Goal: Task Accomplishment & Management: Complete application form

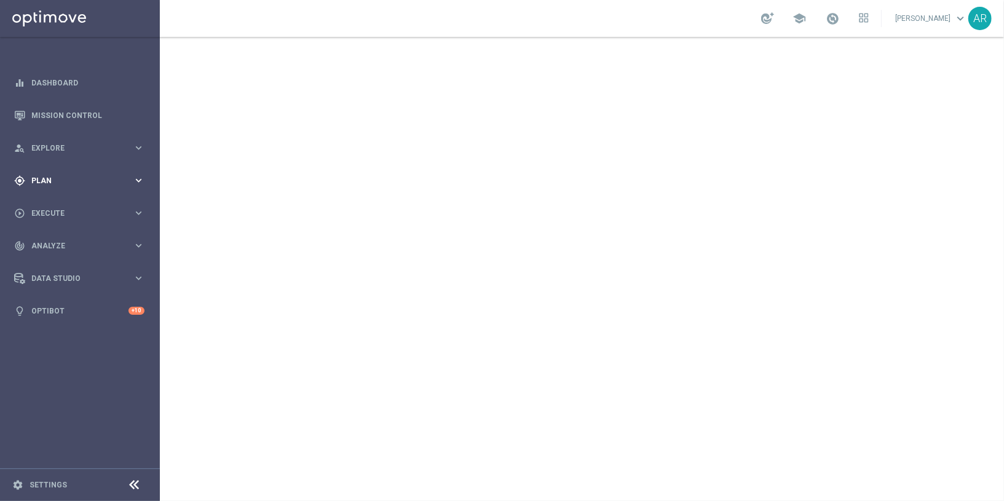
click at [51, 176] on div "gps_fixed Plan" at bounding box center [73, 180] width 119 height 11
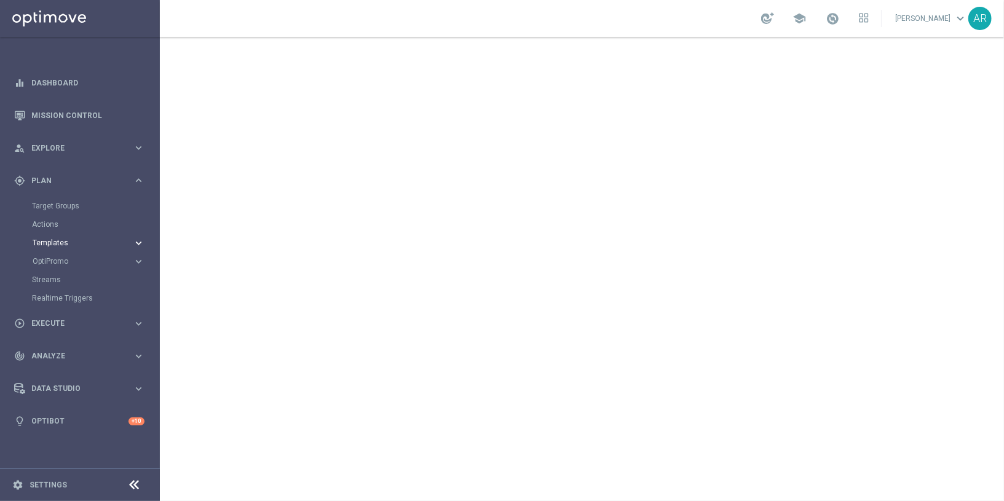
click at [54, 239] on span "Templates" at bounding box center [77, 242] width 88 height 7
click at [59, 316] on link "Embedded Messaging" at bounding box center [83, 317] width 90 height 10
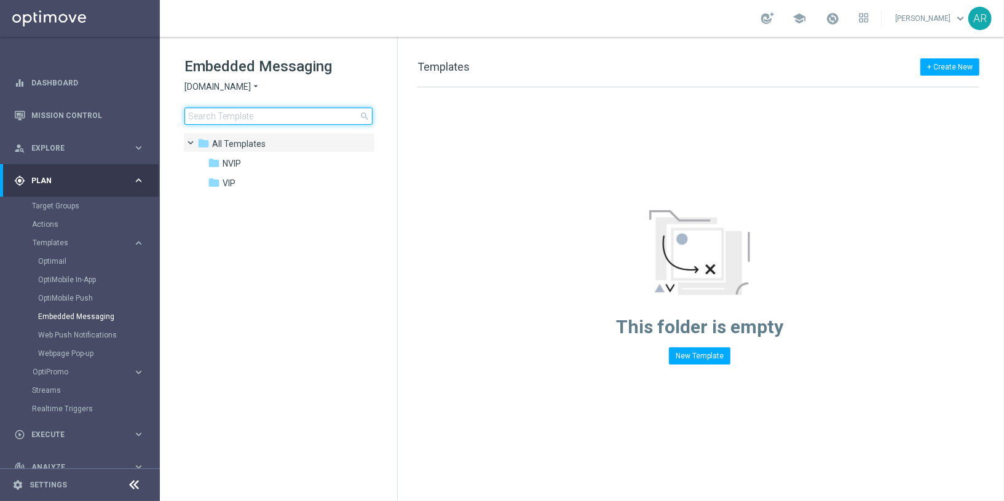
click at [250, 116] on input at bounding box center [279, 116] width 188 height 17
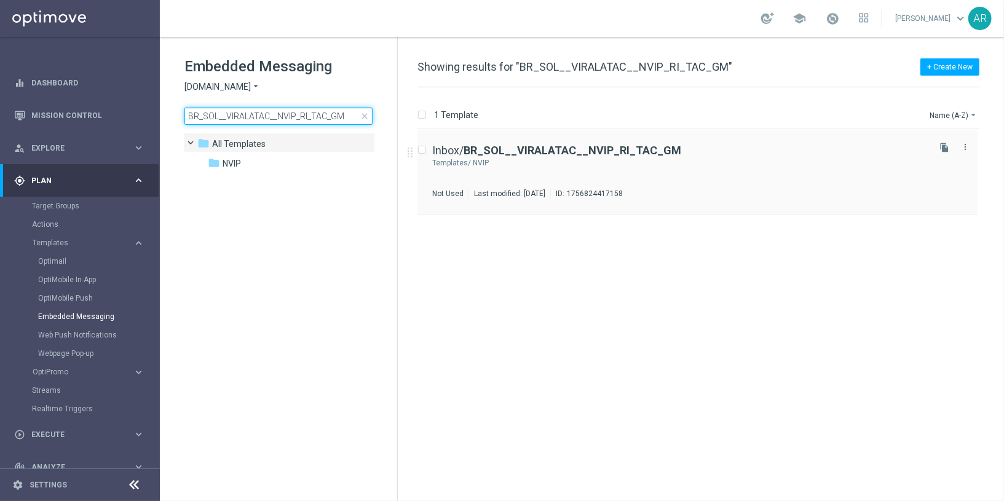
type input "BR_SOL__VIRALATAC__NVIP_RI_TAC_GM"
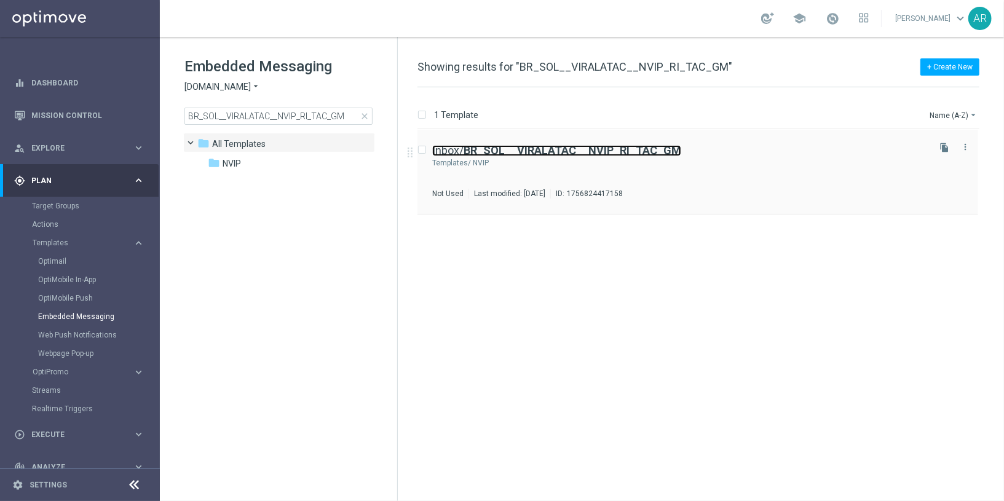
click at [642, 147] on b "BR_SOL__VIRALATAC__NVIP_RI_TAC_GM" at bounding box center [573, 150] width 218 height 13
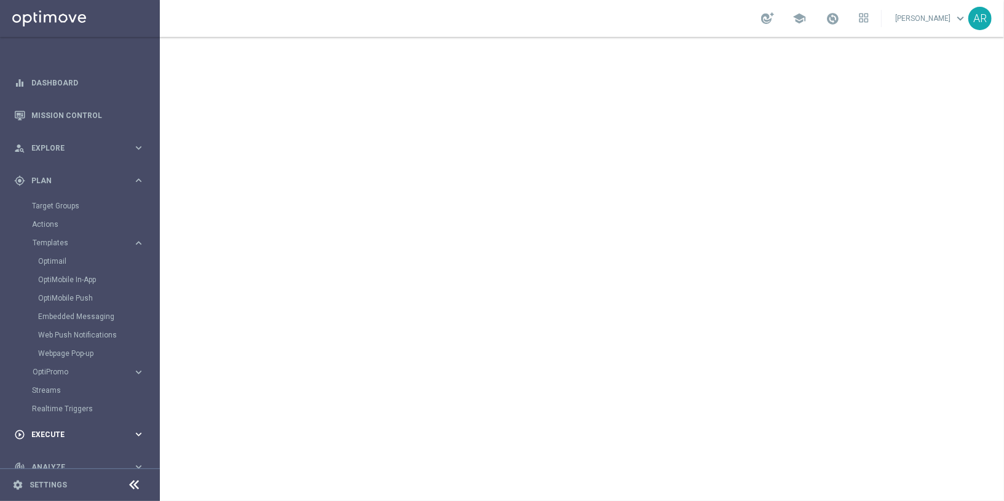
click at [55, 433] on span "Execute" at bounding box center [81, 434] width 101 height 7
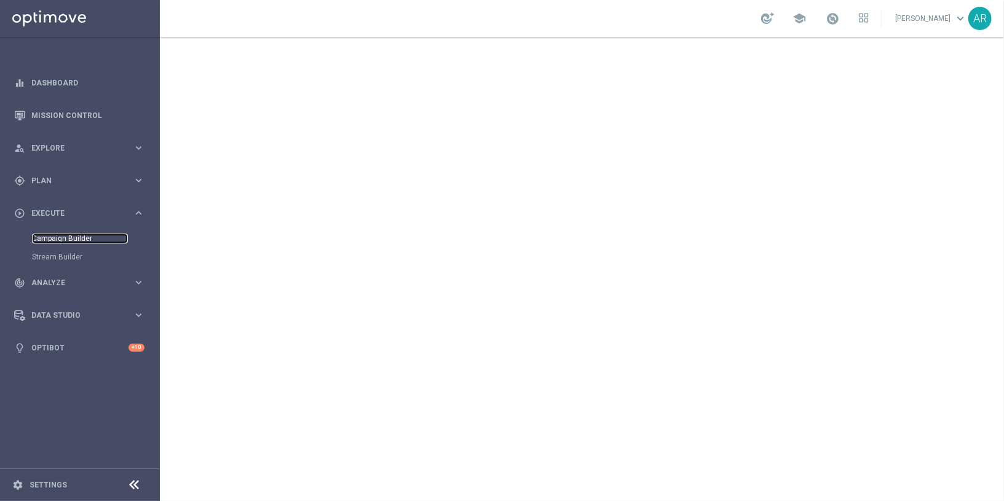
click at [79, 242] on link "Campaign Builder" at bounding box center [80, 239] width 96 height 10
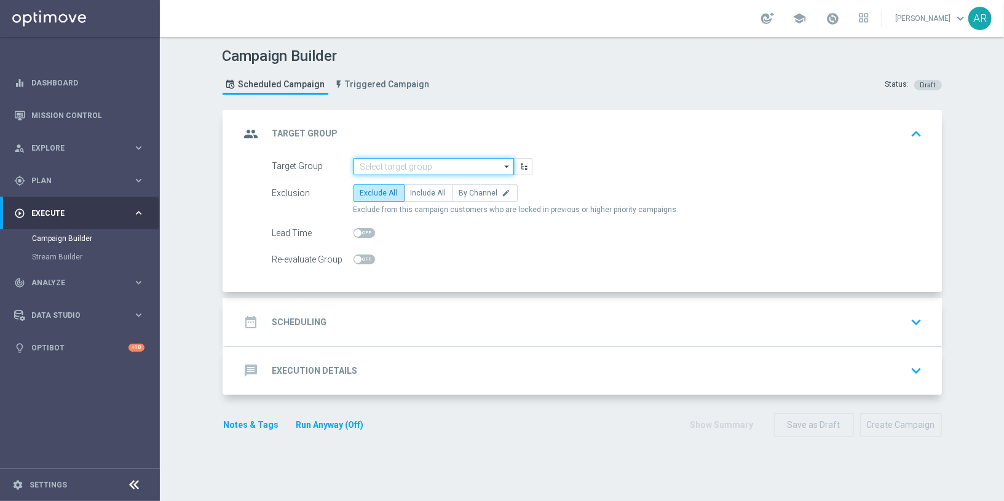
click at [379, 165] on input at bounding box center [434, 166] width 161 height 17
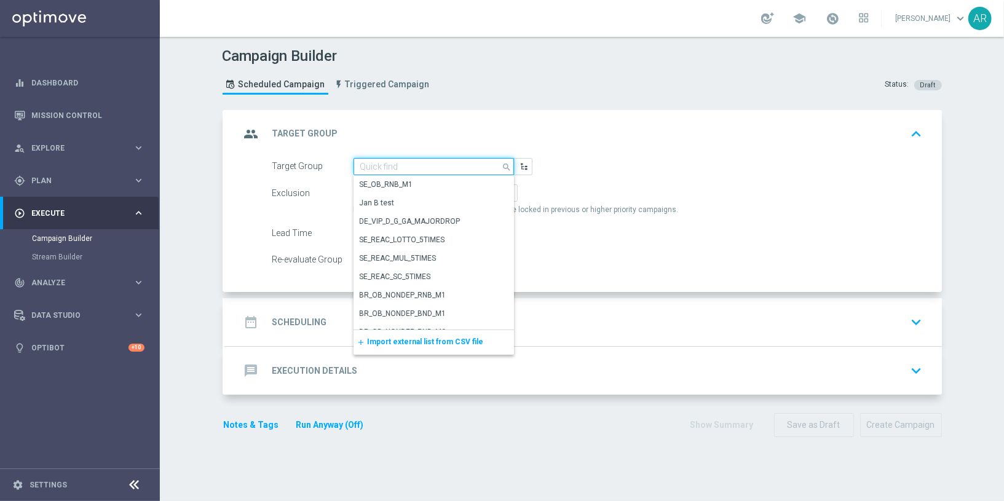
paste input "BR_CAS__GLOBALG_DEPOSITERS__NVIP_EMA_TAC_GM"
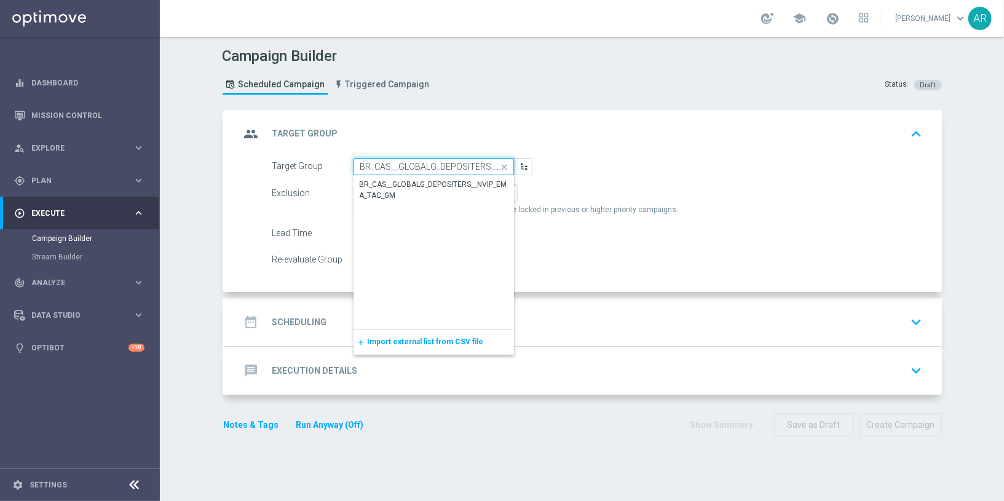
scroll to position [0, 71]
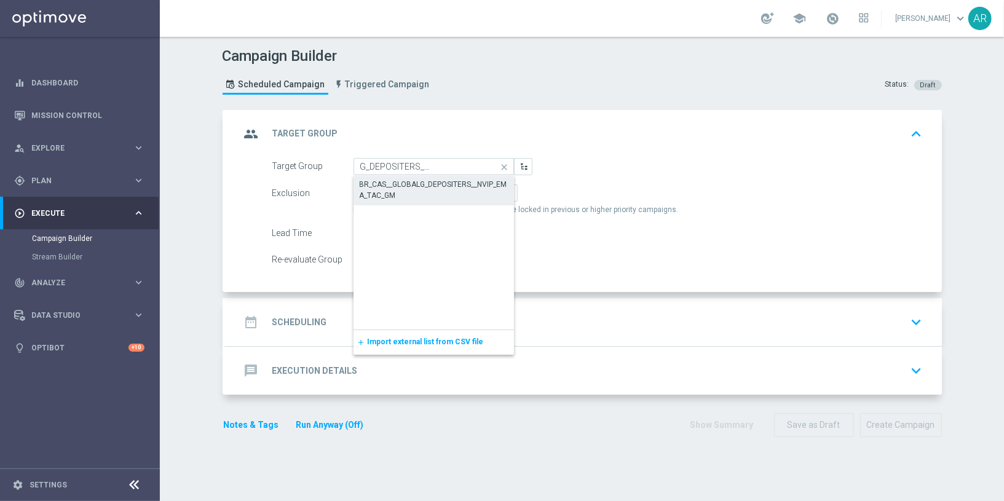
click at [402, 193] on div "BR_CAS__GLOBALG_DEPOSITERS__NVIP_EMA_TAC_GM" at bounding box center [434, 190] width 148 height 22
type input "BR_CAS__GLOBALG_DEPOSITERS__NVIP_EMA_TAC_GM"
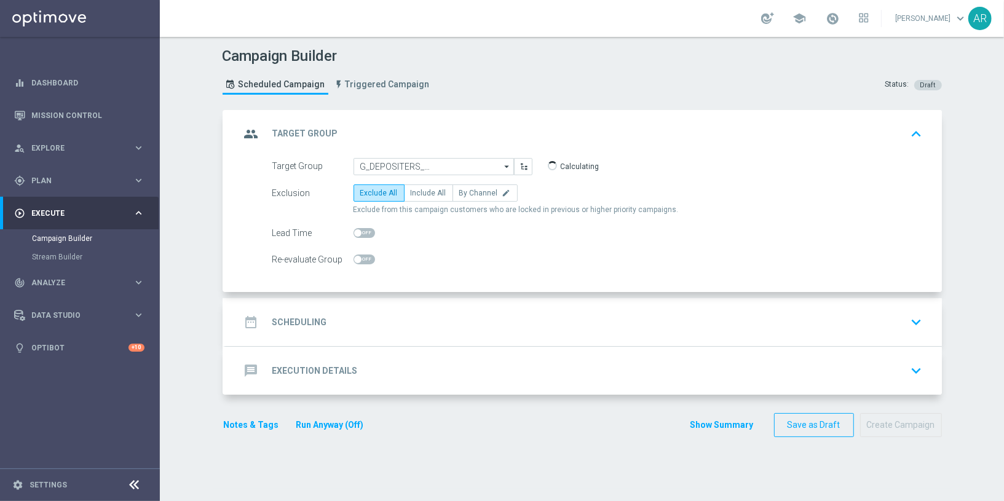
scroll to position [0, 0]
click at [416, 194] on span "Include All" at bounding box center [429, 193] width 36 height 9
click at [416, 194] on input "Include All" at bounding box center [415, 195] width 8 height 8
radio input "true"
click at [377, 308] on div "date_range Scheduling keyboard_arrow_down" at bounding box center [584, 322] width 717 height 48
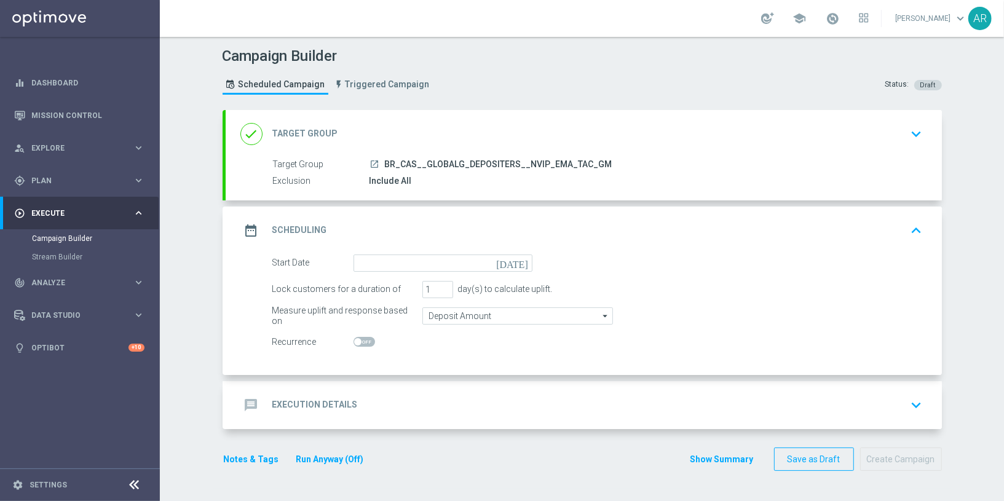
click at [523, 261] on icon "[DATE]" at bounding box center [514, 262] width 36 height 14
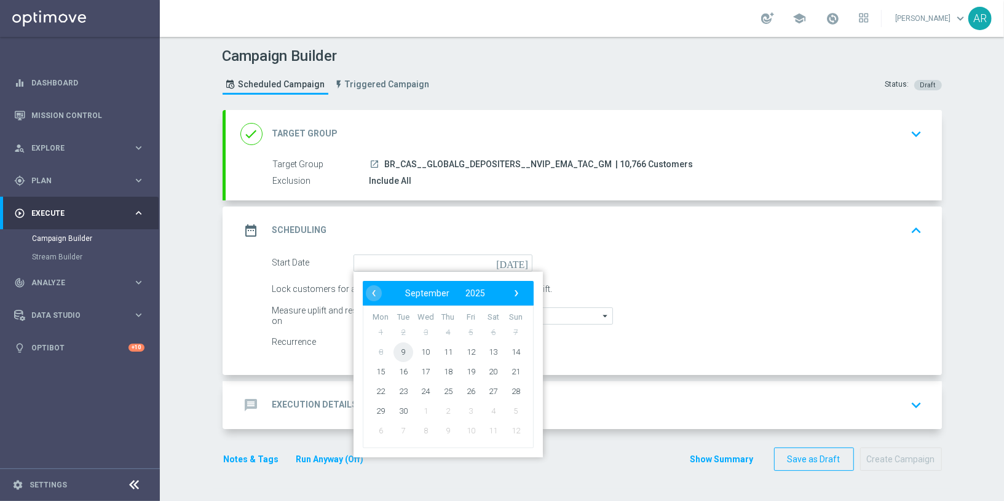
click at [404, 352] on span "9" at bounding box center [403, 352] width 20 height 20
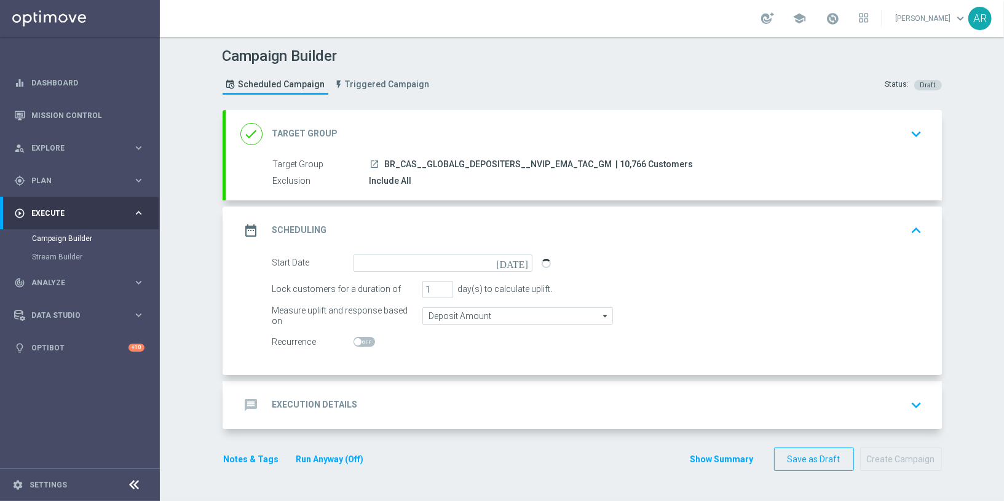
type input "[DATE]"
click at [419, 400] on div "message Execution Details keyboard_arrow_down" at bounding box center [583, 405] width 687 height 23
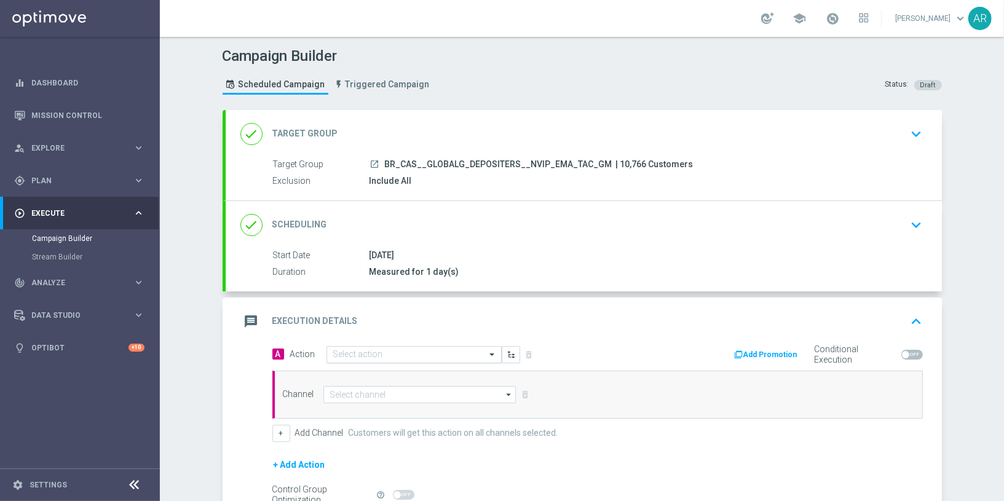
click at [399, 351] on input "text" at bounding box center [401, 355] width 137 height 10
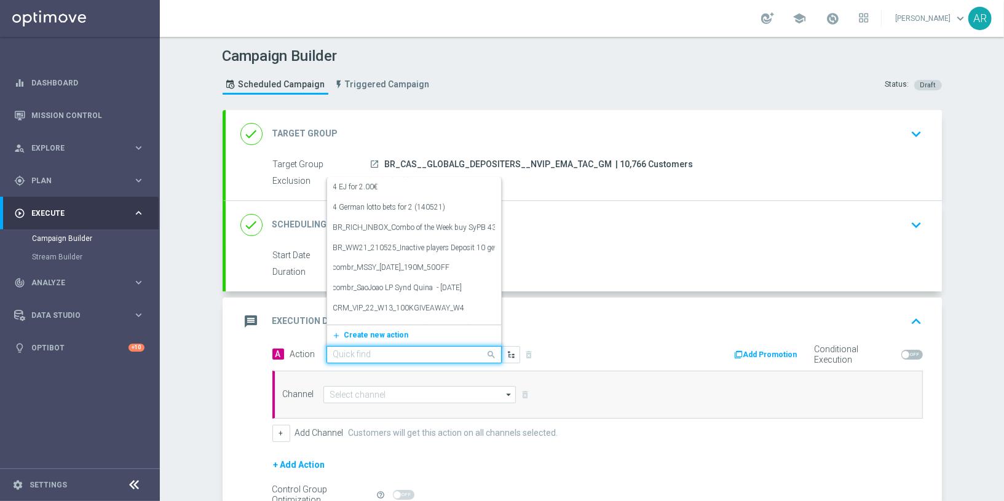
paste input "BR_CAS__GG_STAKE_VIRALATAC_NVIP_EMA_TAC_GM_SEP"
type input "BR_CAS__GG_STAKE_VIRALATAC_NVIP_EMA_TAC_GM_SEP"
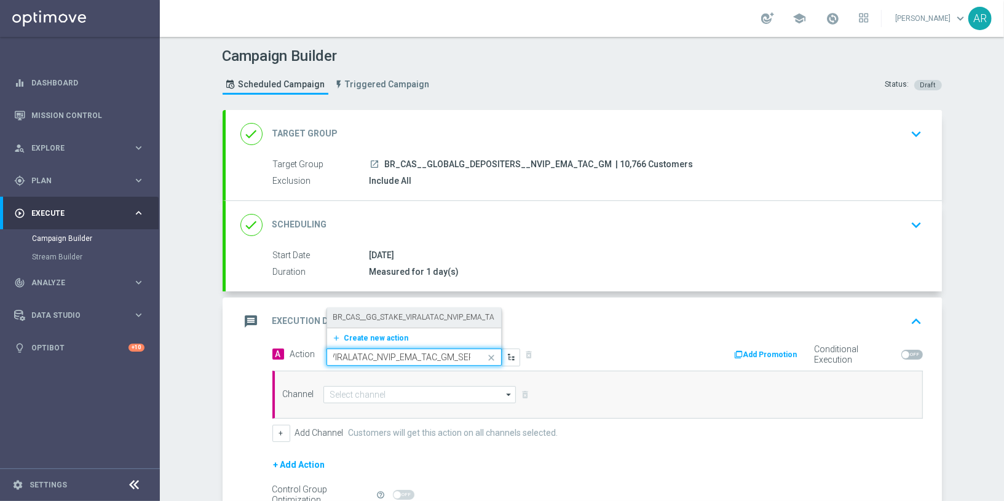
click at [408, 320] on label "BR_CAS__GG_STAKE_VIRALATAC_NVIP_EMA_TAC_GM_SEP" at bounding box center [432, 317] width 198 height 10
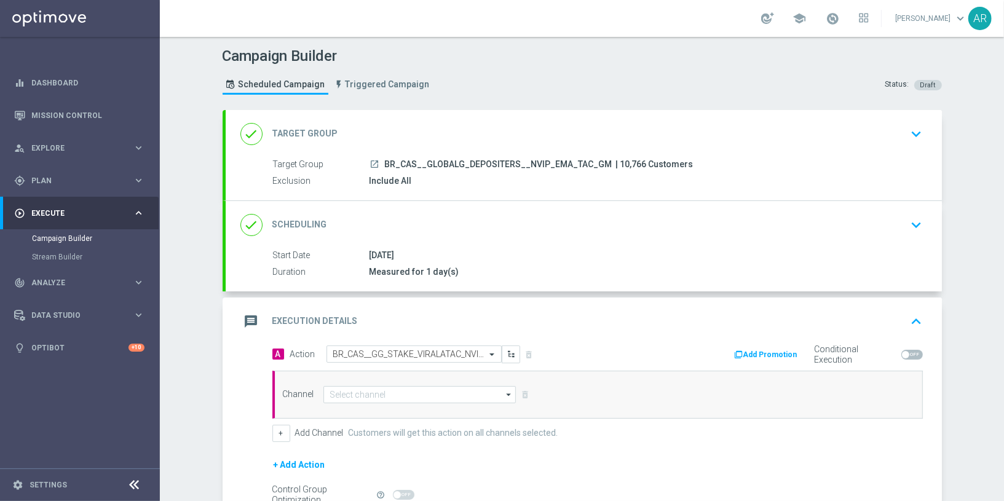
scroll to position [0, 0]
click at [392, 394] on input at bounding box center [420, 394] width 193 height 17
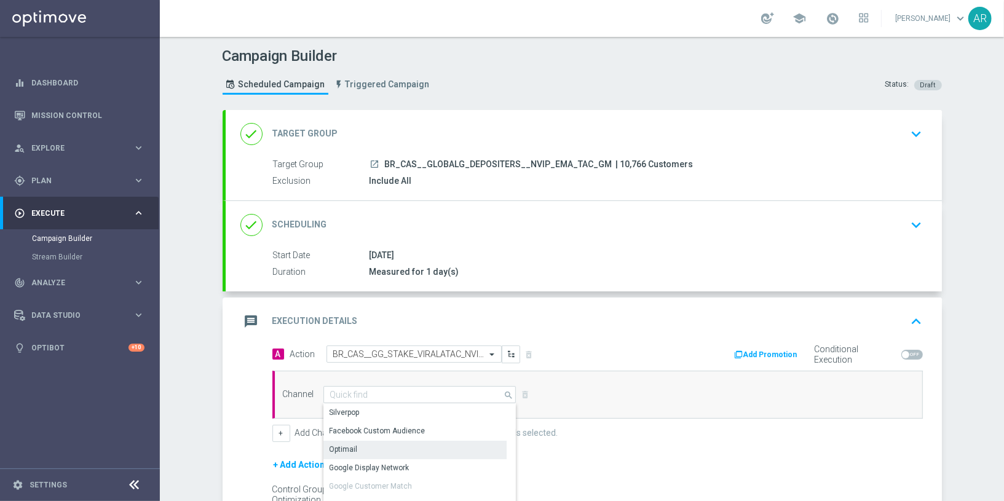
click at [390, 444] on div "Optimail" at bounding box center [416, 449] width 184 height 17
type input "Optimail"
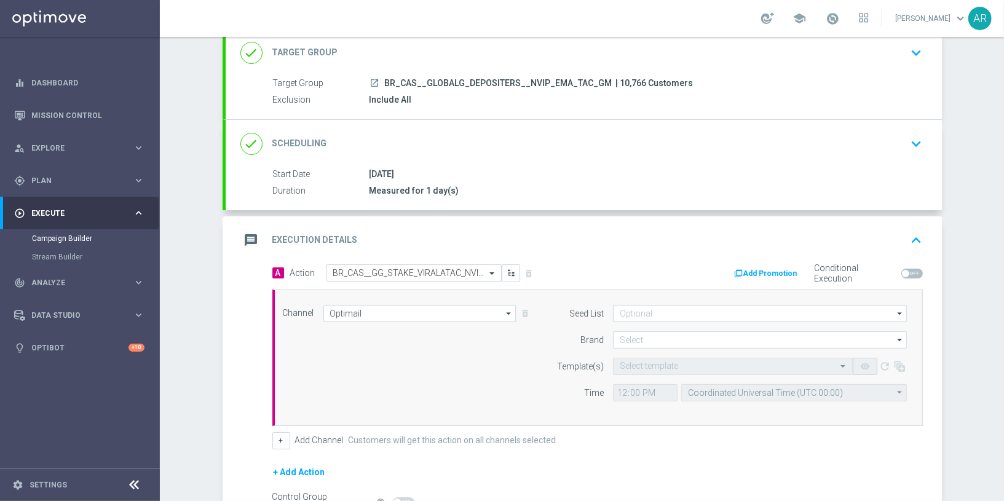
scroll to position [128, 0]
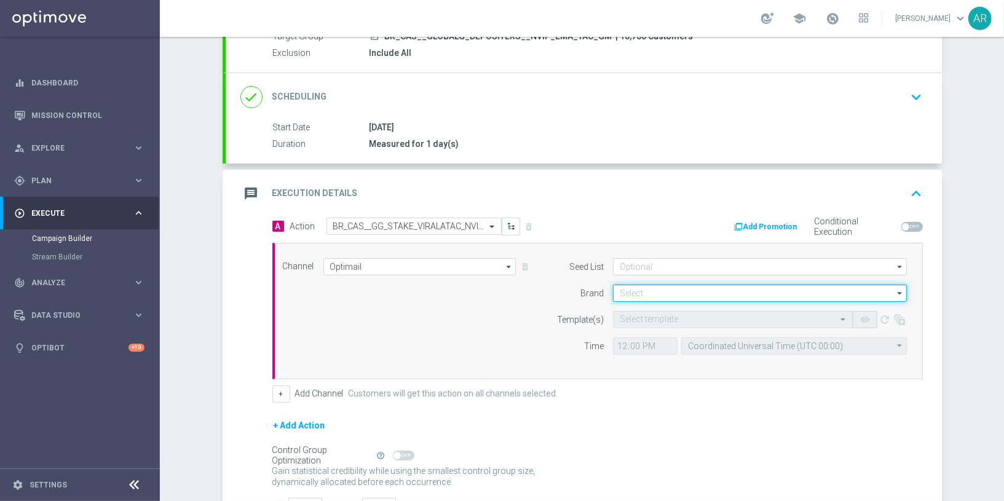
click at [633, 293] on input at bounding box center [760, 293] width 294 height 17
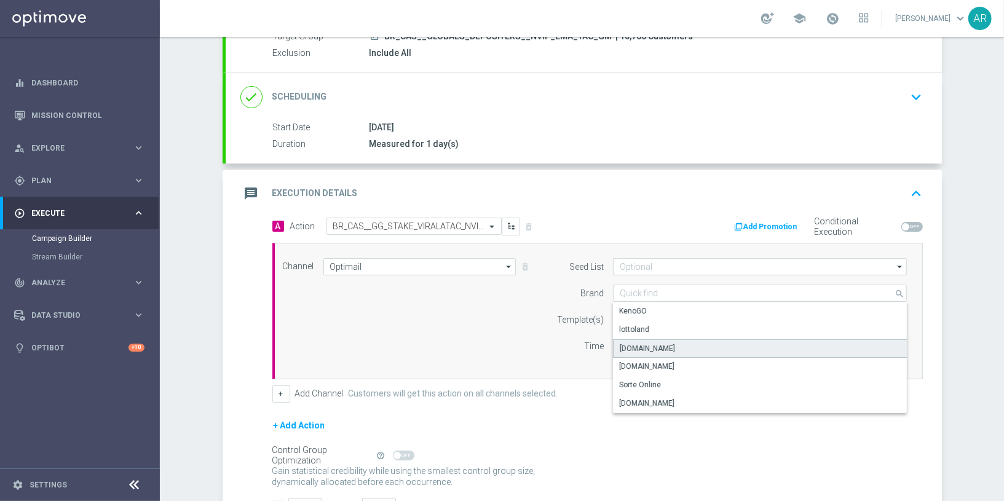
click at [680, 345] on div "[DOMAIN_NAME]" at bounding box center [760, 348] width 295 height 18
type input "[DOMAIN_NAME]"
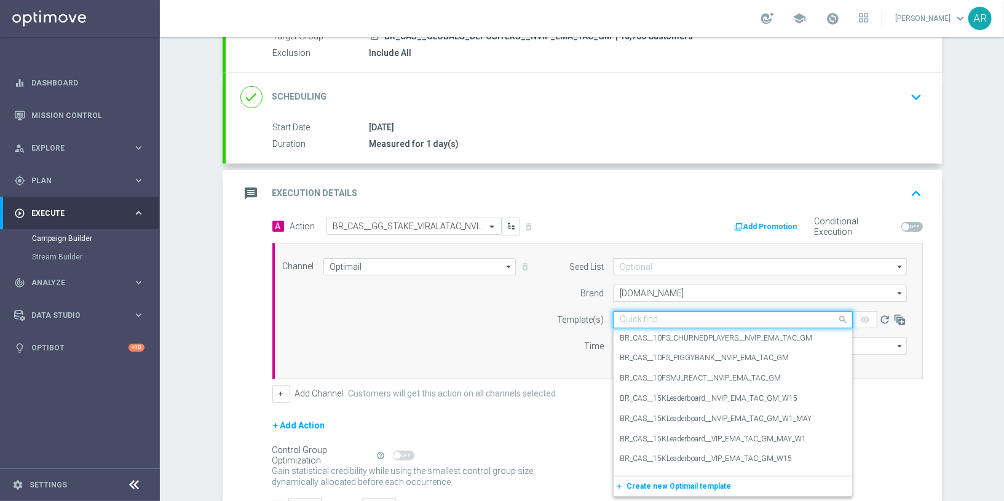
click at [650, 319] on input "text" at bounding box center [721, 320] width 202 height 10
paste input "BR_CAS__GG_STAKE_VIRALATAC_NVIP_EMA_TAC_GM_SEP"
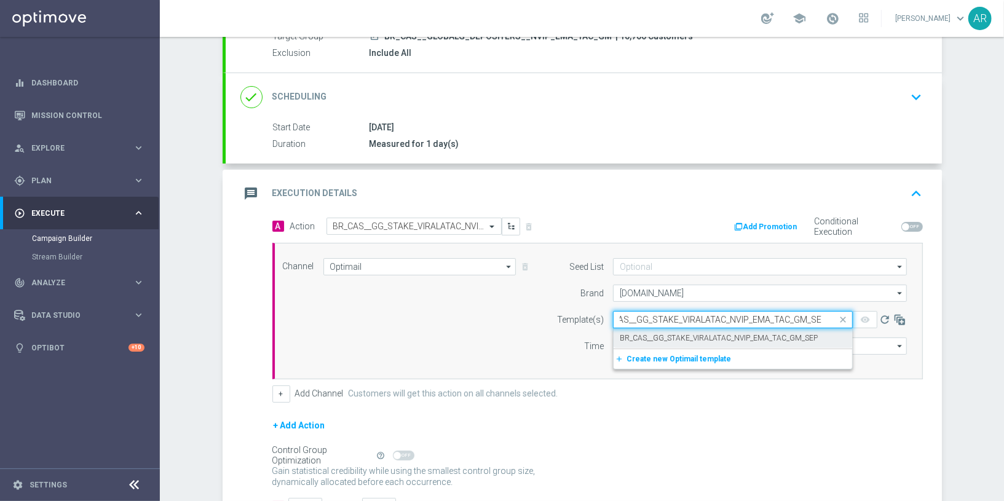
click at [662, 333] on label "BR_CAS__GG_STAKE_VIRALATAC_NVIP_EMA_TAC_GM_SEP" at bounding box center [719, 338] width 198 height 10
type input "BR_CAS__GG_STAKE_VIRALATAC_NVIP_EMA_TAC_GM_SEP"
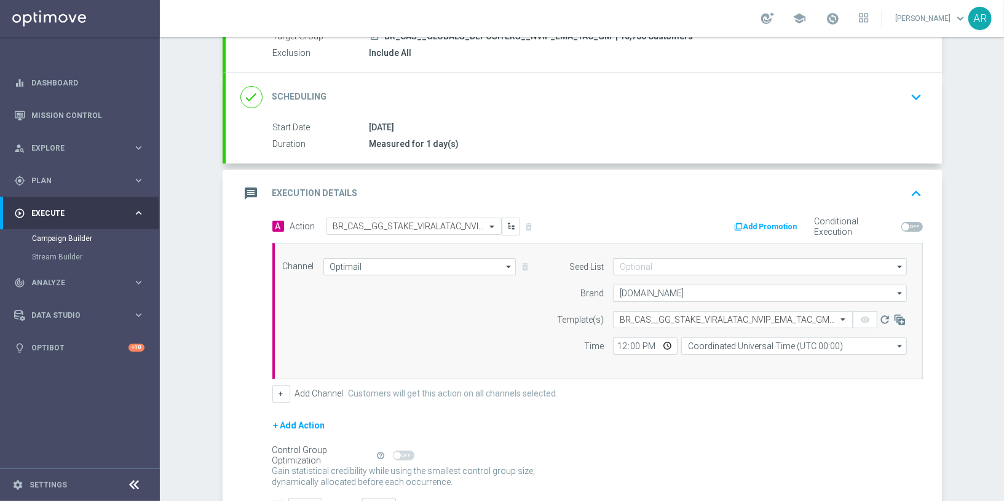
scroll to position [0, 0]
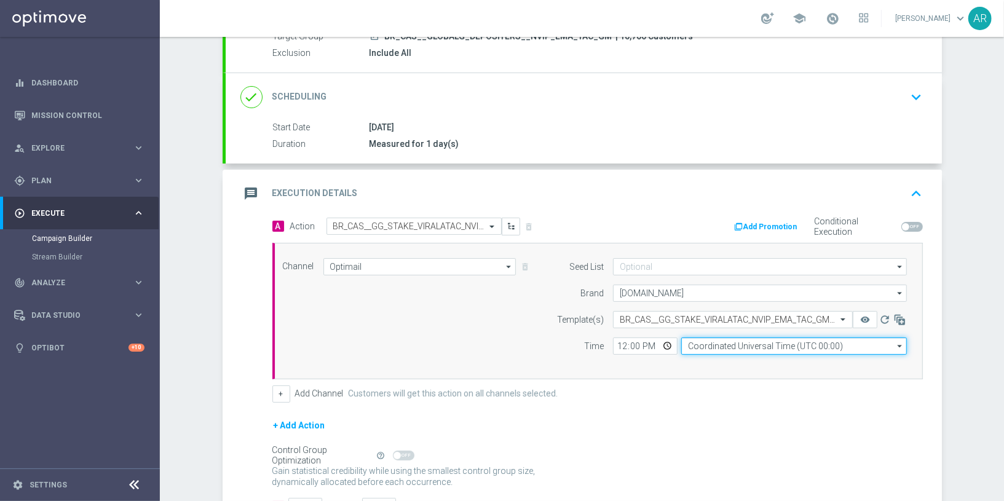
click at [705, 339] on input "Coordinated Universal Time (UTC 00:00)" at bounding box center [794, 346] width 226 height 17
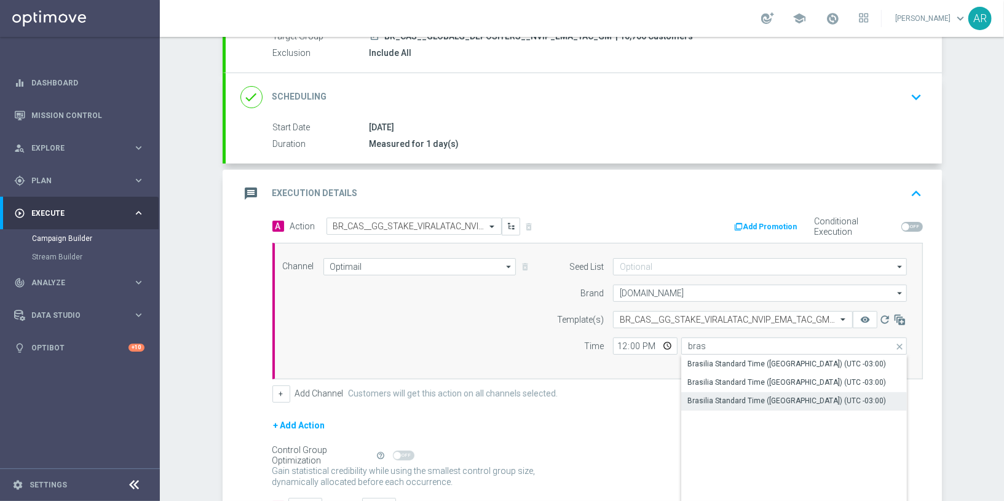
click at [774, 400] on div "Brasilia Standard Time ([GEOGRAPHIC_DATA]) (UTC -03:00)" at bounding box center [787, 400] width 199 height 11
type input "Brasilia Standard Time ([GEOGRAPHIC_DATA]) (UTC -03:00)"
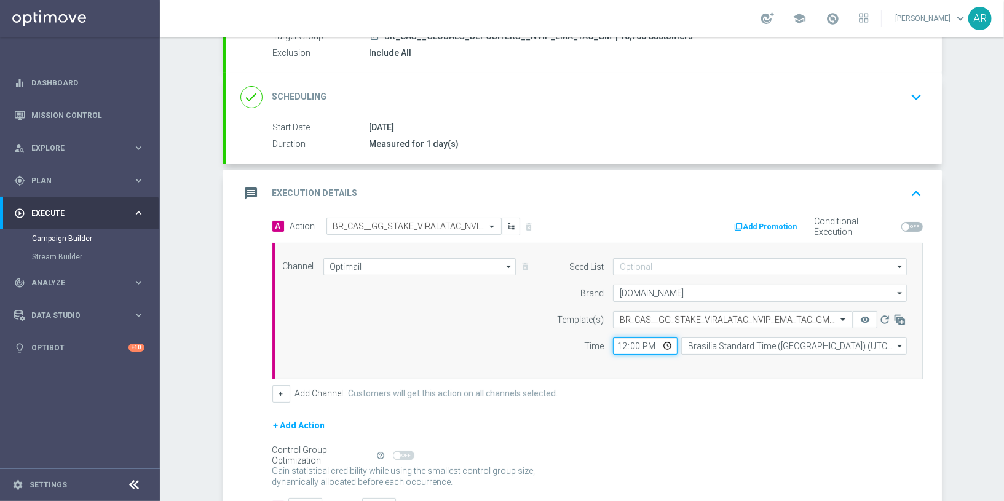
click at [666, 338] on input "12:00" at bounding box center [645, 346] width 65 height 17
type input "13:00"
click at [466, 319] on div "Channel Optimail Optimail arrow_drop_down Drag here to set row groups Drag here…" at bounding box center [595, 311] width 643 height 106
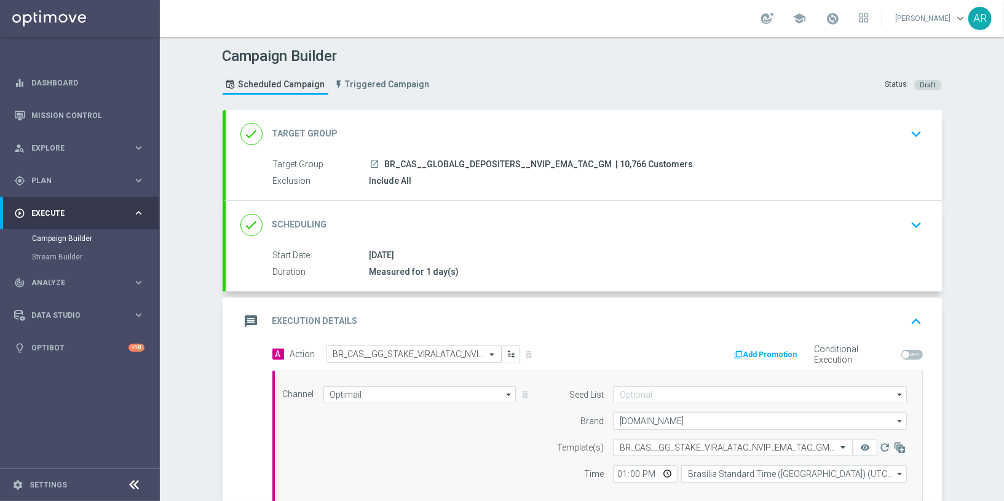
scroll to position [218, 0]
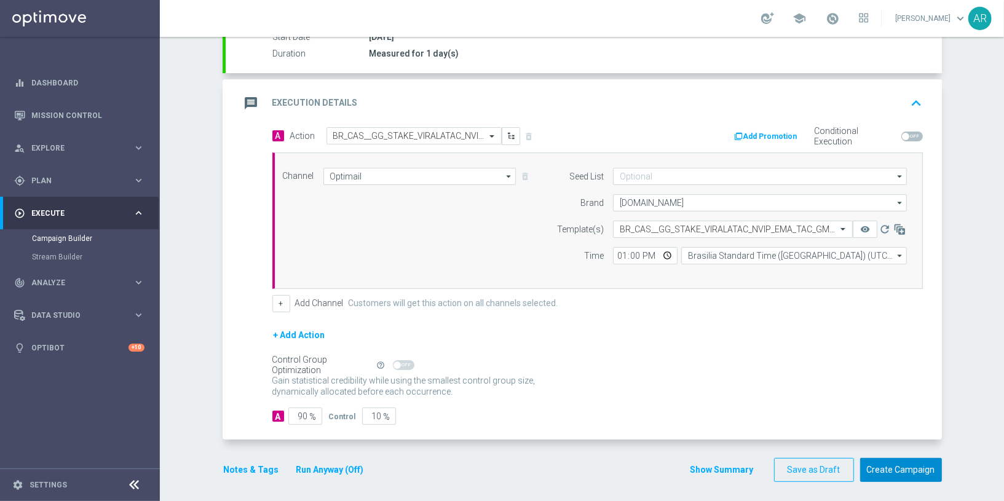
click at [905, 467] on button "Create Campaign" at bounding box center [901, 470] width 82 height 24
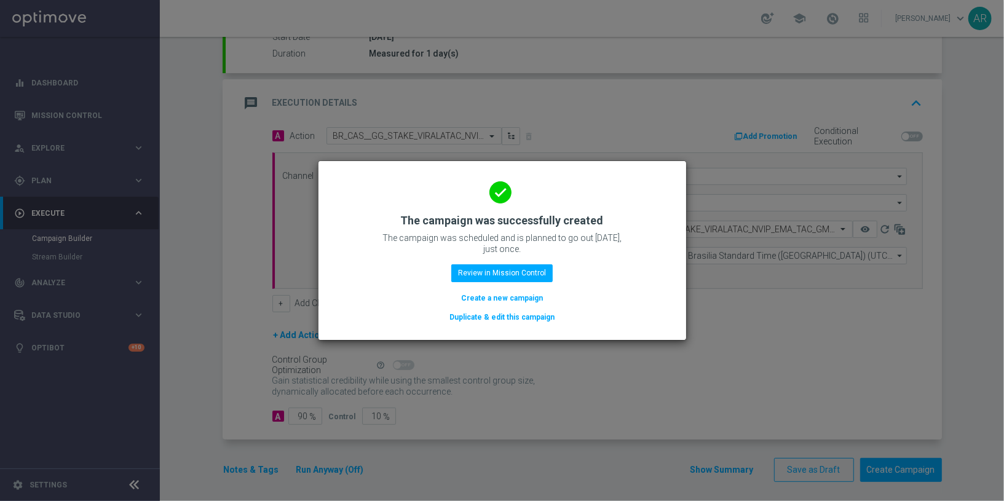
click at [504, 296] on button "Create a new campaign" at bounding box center [502, 299] width 84 height 14
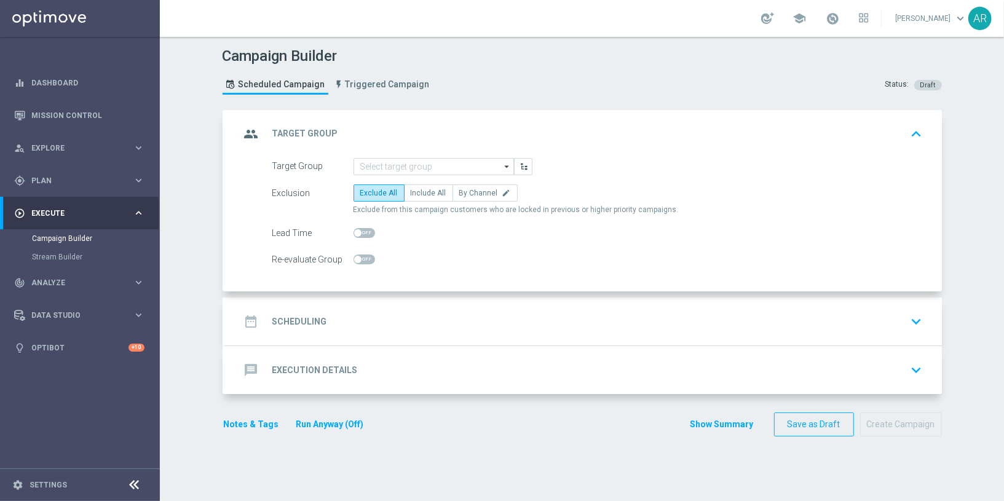
scroll to position [0, 0]
click at [377, 165] on input at bounding box center [434, 166] width 161 height 17
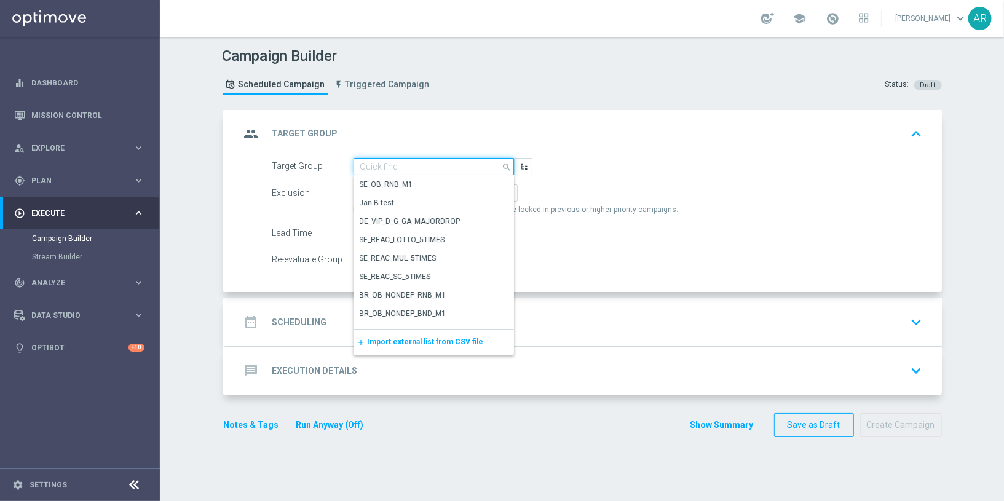
paste input "BR_CAS__GLOBALG_DEPOSITERS__NVIP_RI_TAC_GM"
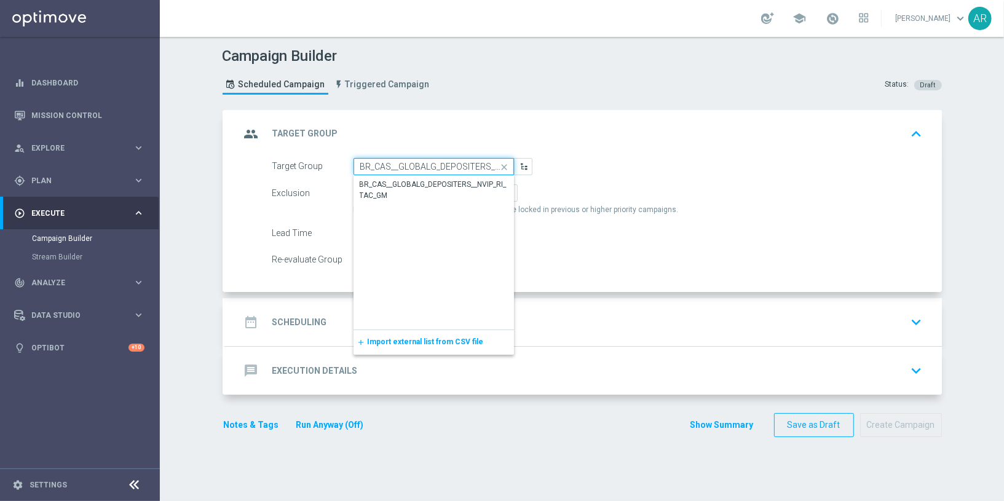
scroll to position [0, 60]
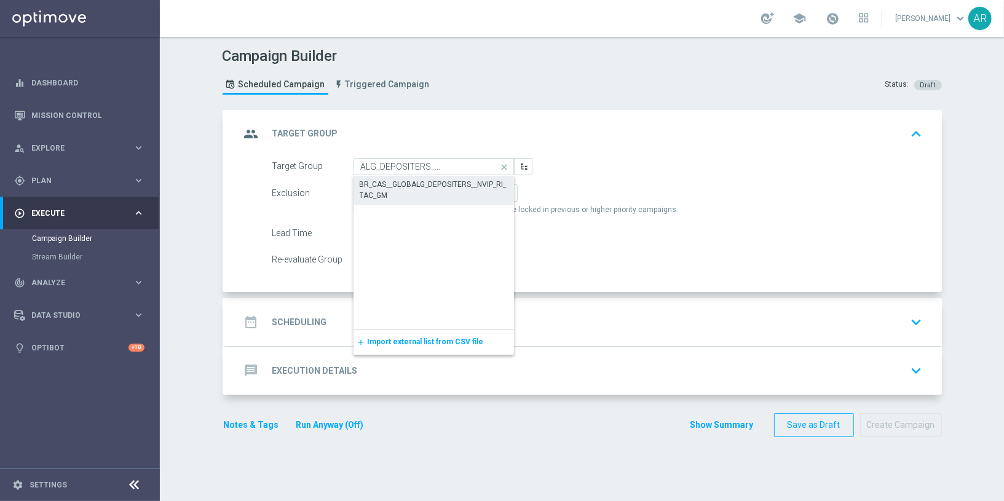
click at [402, 196] on div "BR_CAS__GLOBALG_DEPOSITERS__NVIP_RI_TAC_GM" at bounding box center [434, 190] width 148 height 22
type input "BR_CAS__GLOBALG_DEPOSITERS__NVIP_RI_TAC_GM"
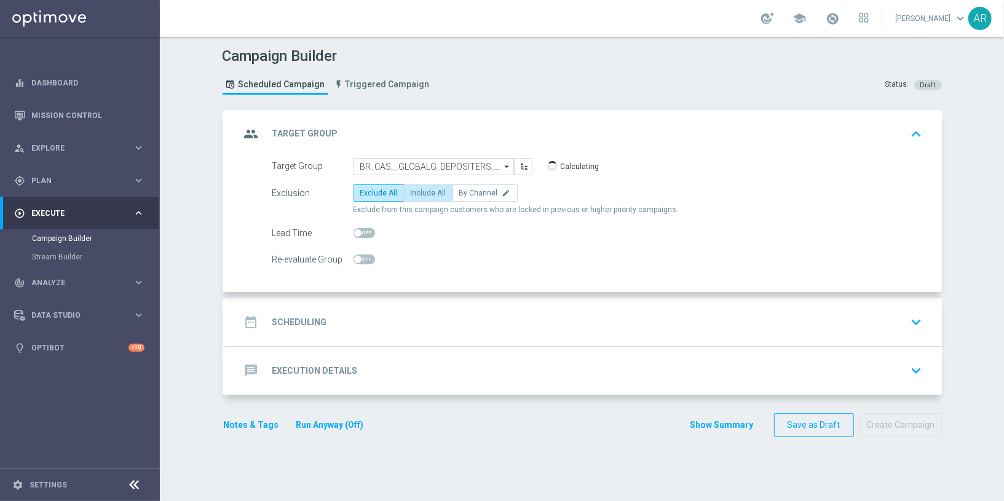
click at [421, 195] on span "Include All" at bounding box center [429, 193] width 36 height 9
click at [419, 195] on input "Include All" at bounding box center [415, 195] width 8 height 8
radio input "true"
click at [367, 325] on div "date_range Scheduling keyboard_arrow_down" at bounding box center [583, 322] width 687 height 23
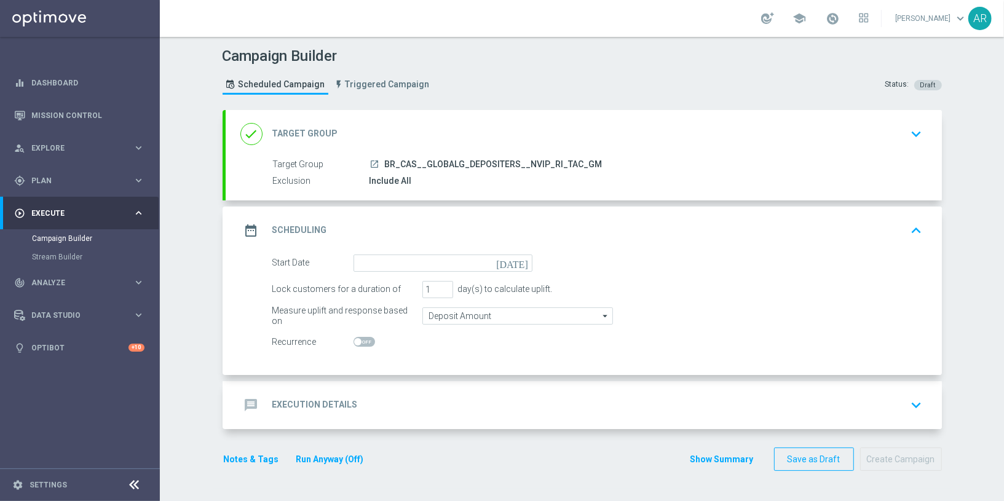
click at [523, 261] on icon "[DATE]" at bounding box center [514, 262] width 36 height 14
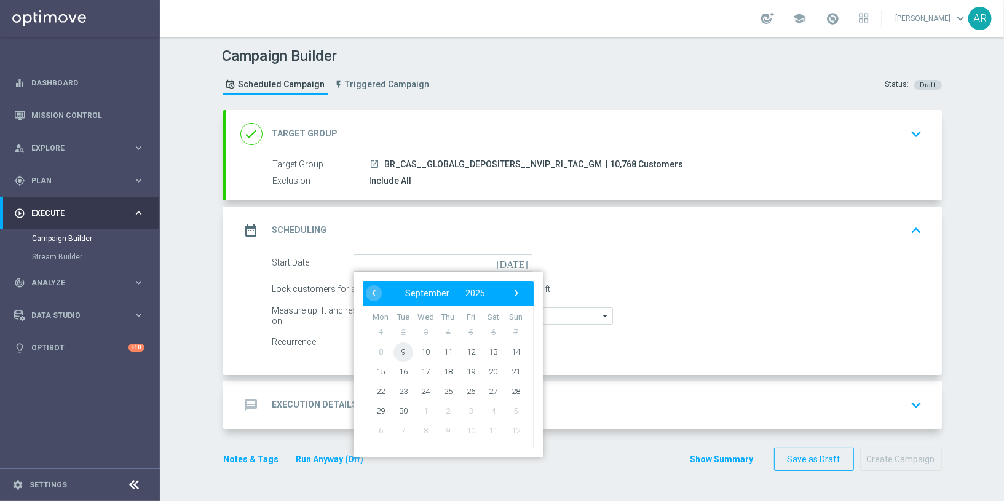
click at [402, 350] on span "9" at bounding box center [403, 352] width 20 height 20
type input "[DATE]"
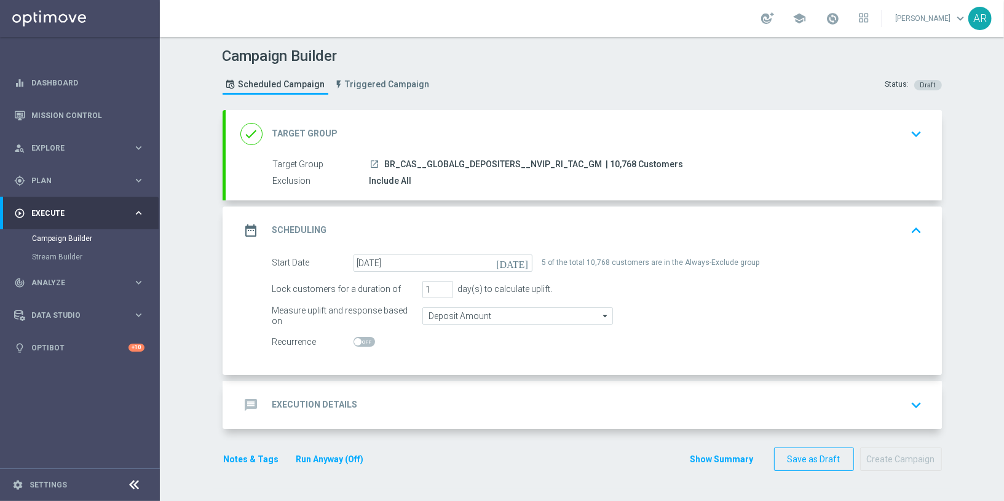
click at [483, 399] on div "message Execution Details keyboard_arrow_down" at bounding box center [583, 405] width 687 height 23
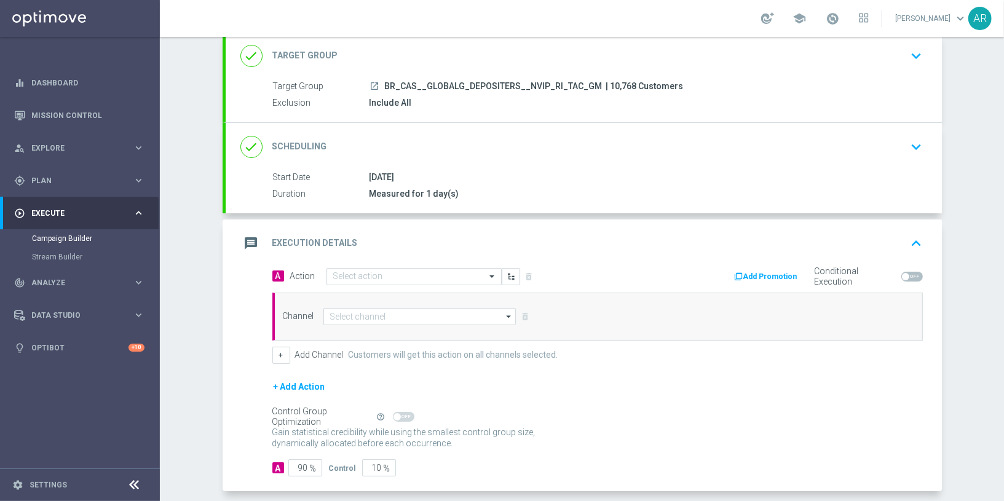
scroll to position [130, 0]
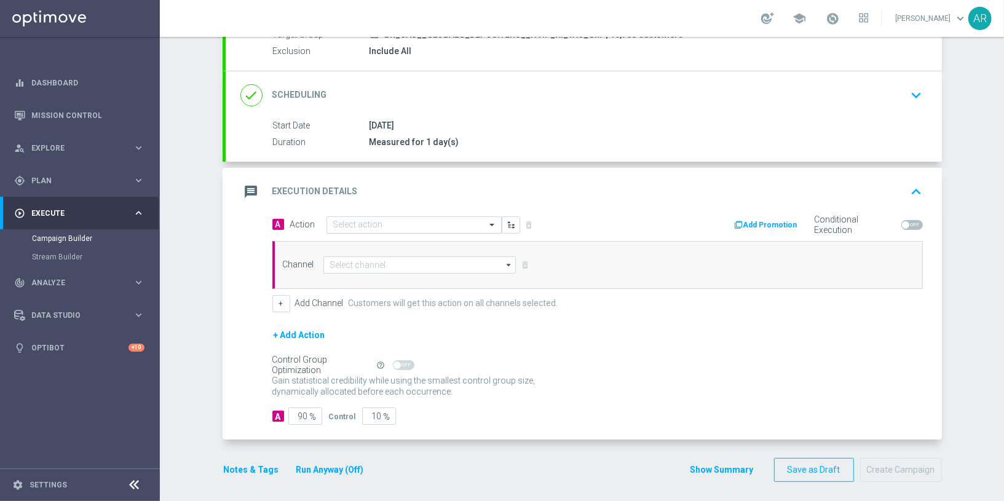
click at [375, 223] on input "text" at bounding box center [401, 225] width 137 height 10
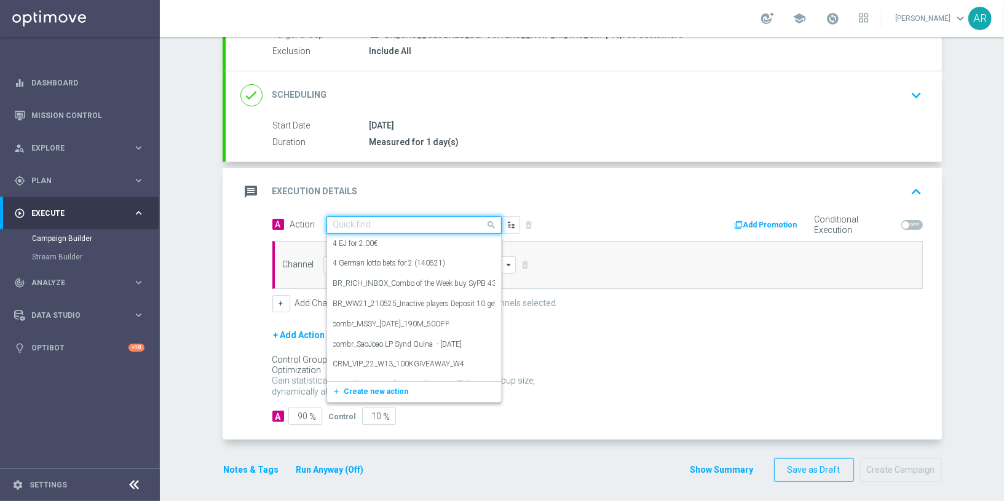
paste input "BR_CAS__VIRALATAC_SEP__NVIP_RI_TAC_GM"
type input "BR_CAS__VIRALATAC_SEP__NVIP_RI_TAC_GM"
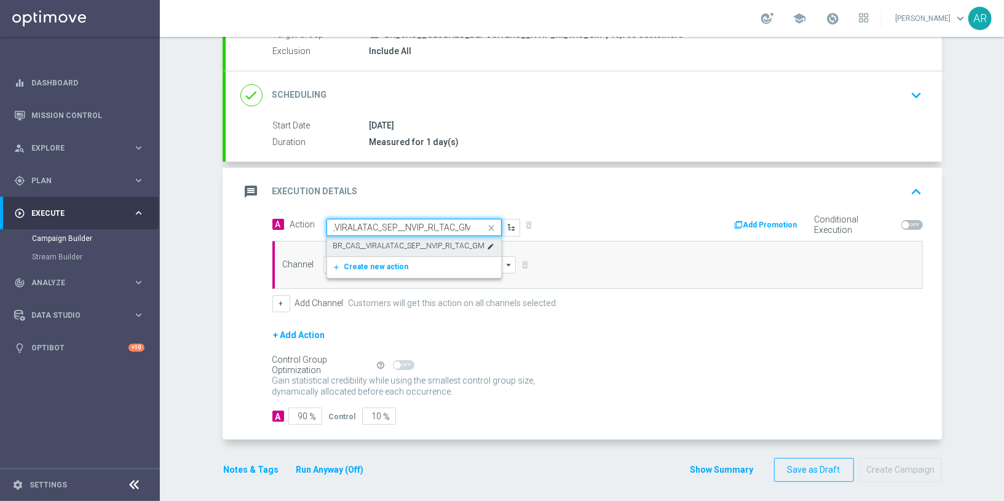
click at [383, 237] on div "BR_CAS__VIRALATAC_SEP__NVIP_RI_TAC_GM edit" at bounding box center [414, 246] width 162 height 20
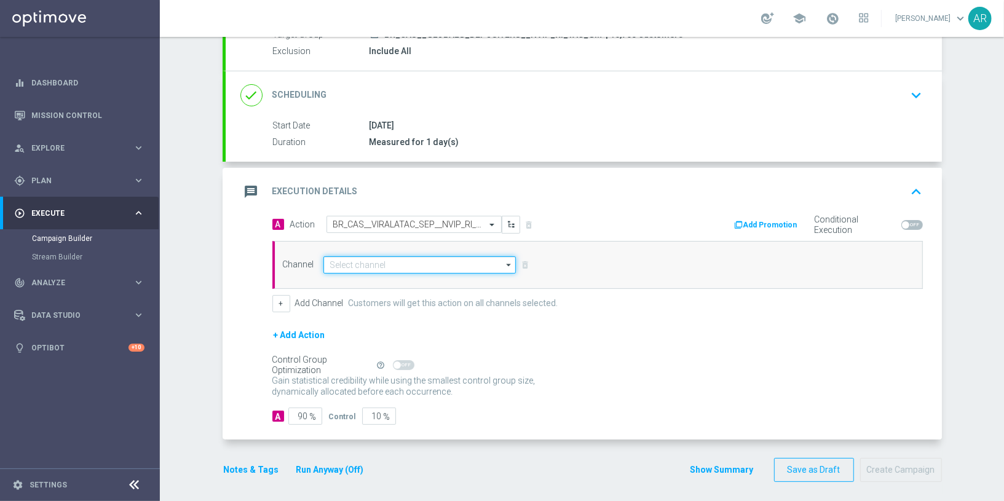
click at [389, 266] on input at bounding box center [420, 264] width 193 height 17
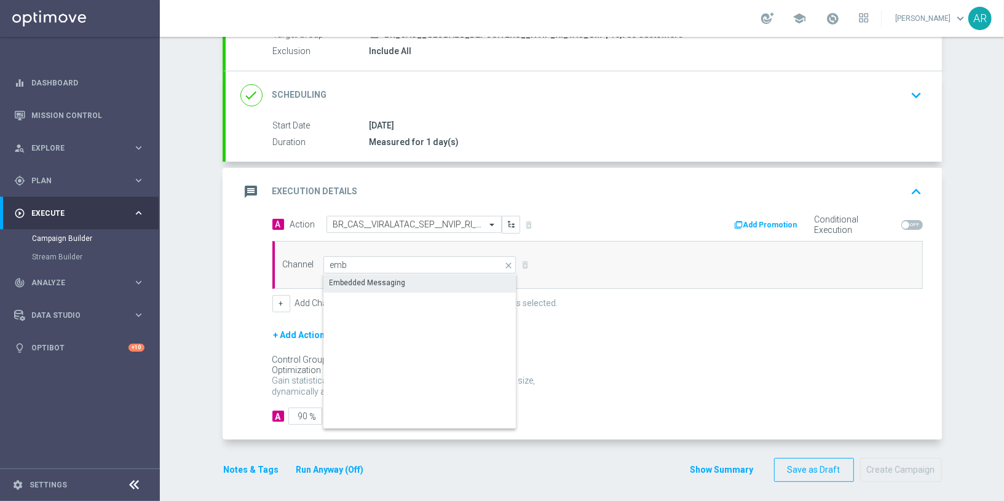
click at [429, 284] on div "Embedded Messaging" at bounding box center [421, 282] width 194 height 17
type input "Embedded Messaging"
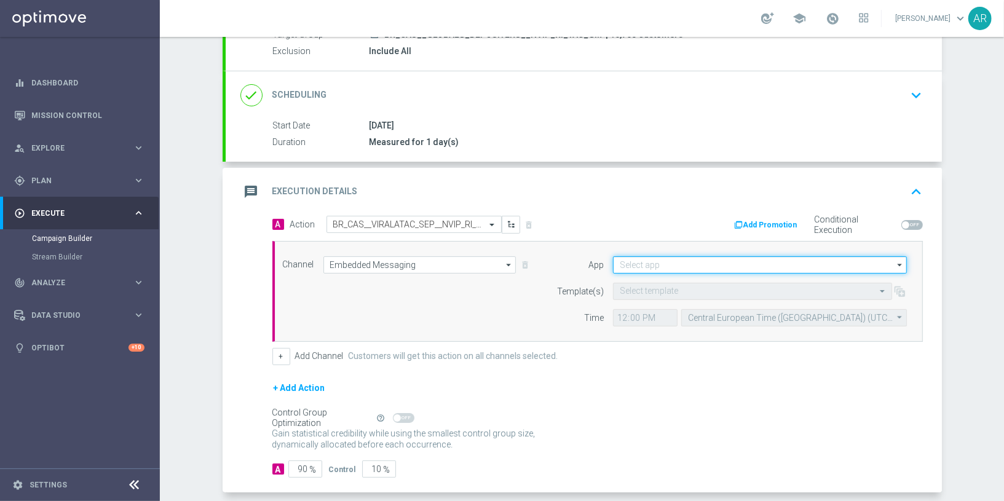
click at [635, 256] on input at bounding box center [760, 264] width 294 height 17
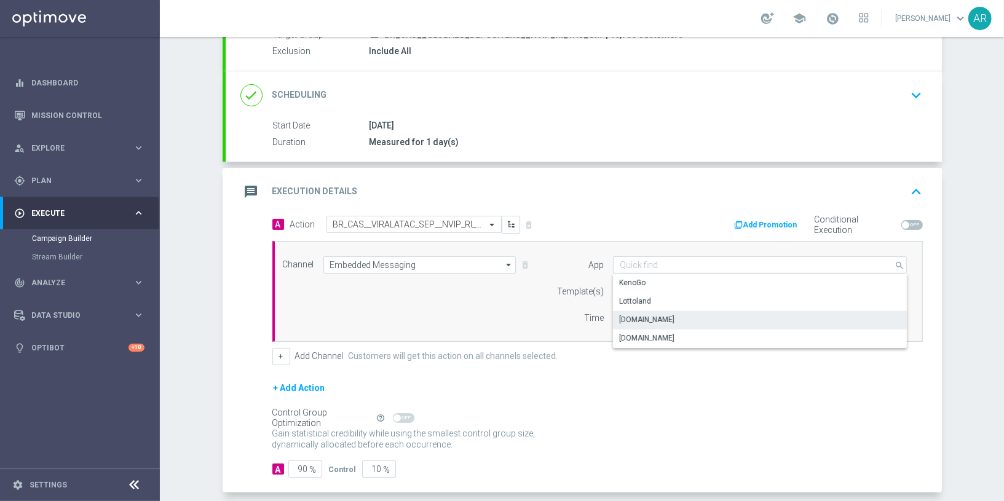
click at [671, 325] on div "[DOMAIN_NAME]" at bounding box center [760, 319] width 295 height 17
type input "[DOMAIN_NAME]"
click at [662, 287] on input "text" at bounding box center [740, 292] width 241 height 10
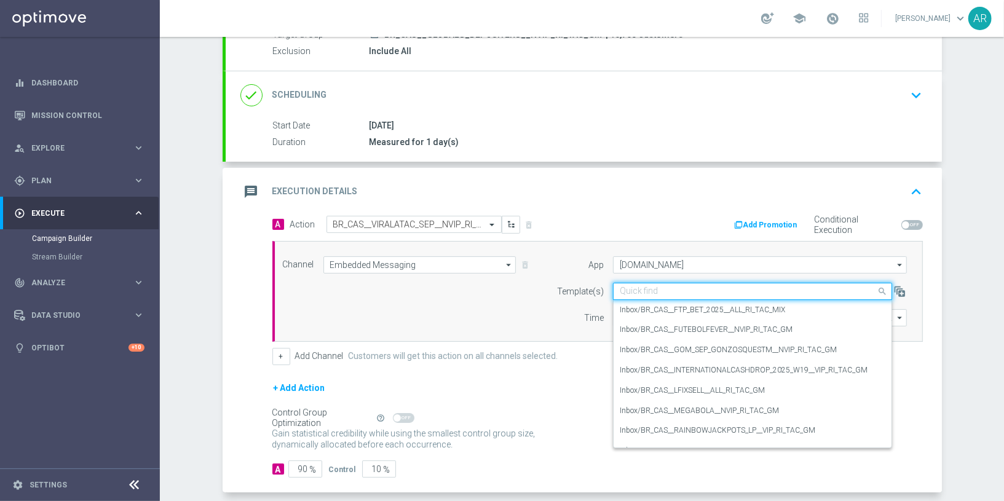
paste input "BR_CAS__VIRALATAC_SEP__NVIP_RI_TAC_GM"
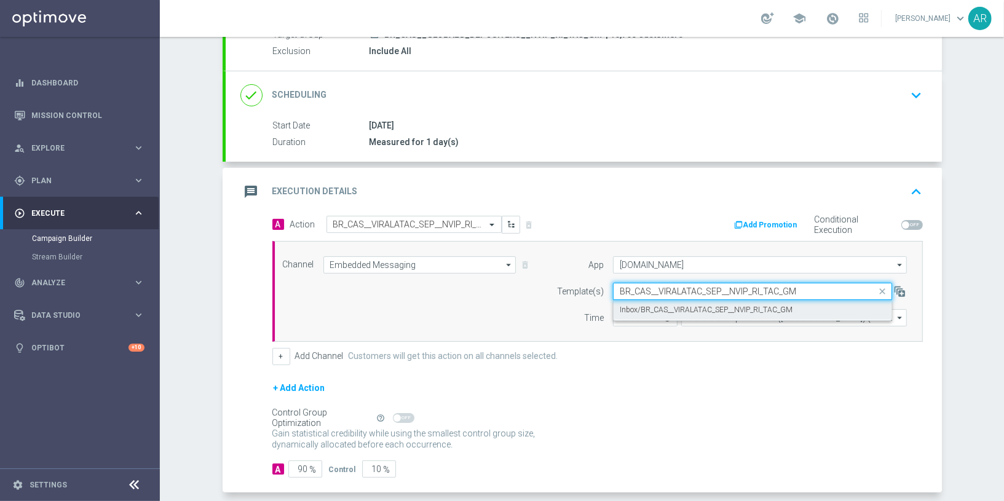
click at [704, 309] on label "Inbox/BR_CAS__VIRALATAC_SEP__NVIP_RI_TAC_GM" at bounding box center [706, 310] width 173 height 10
type input "BR_CAS__VIRALATAC_SEP__NVIP_RI_TAC_GM"
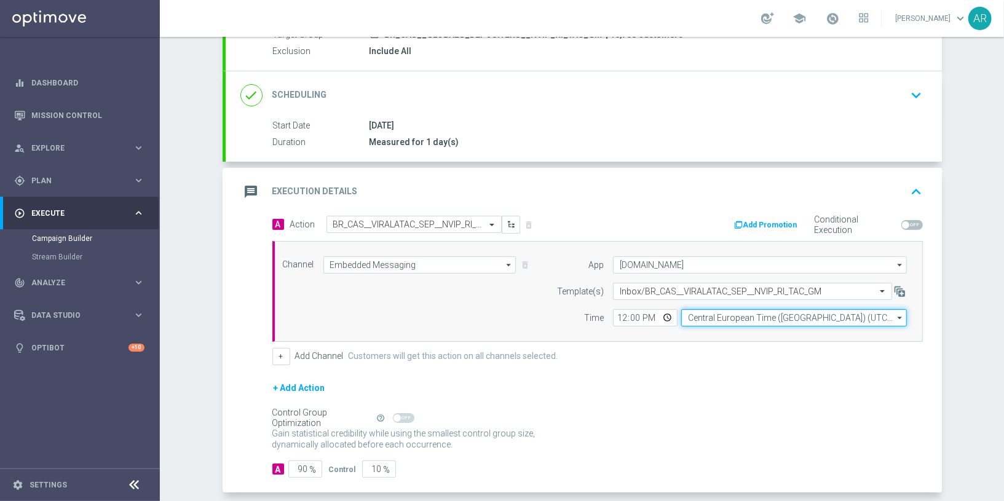
click at [712, 314] on input "Central European Time ([GEOGRAPHIC_DATA]) (UTC +02:00)" at bounding box center [794, 317] width 226 height 17
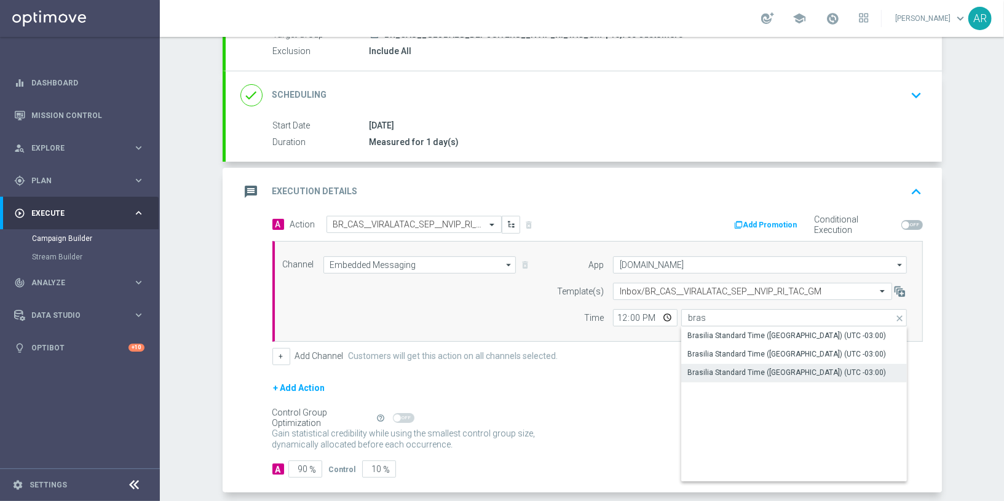
click at [789, 373] on div "Brasilia Standard Time ([GEOGRAPHIC_DATA]) (UTC -03:00)" at bounding box center [787, 372] width 199 height 11
type input "Brasilia Standard Time ([GEOGRAPHIC_DATA]) (UTC -03:00)"
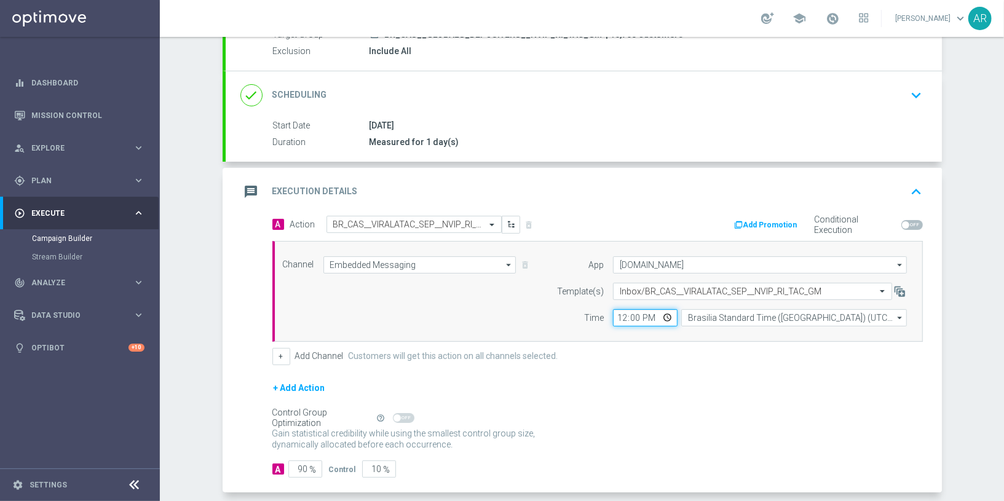
click at [667, 320] on input "12:00" at bounding box center [645, 317] width 65 height 17
type input "13:00"
click at [573, 393] on div "+ Add Action" at bounding box center [597, 396] width 651 height 31
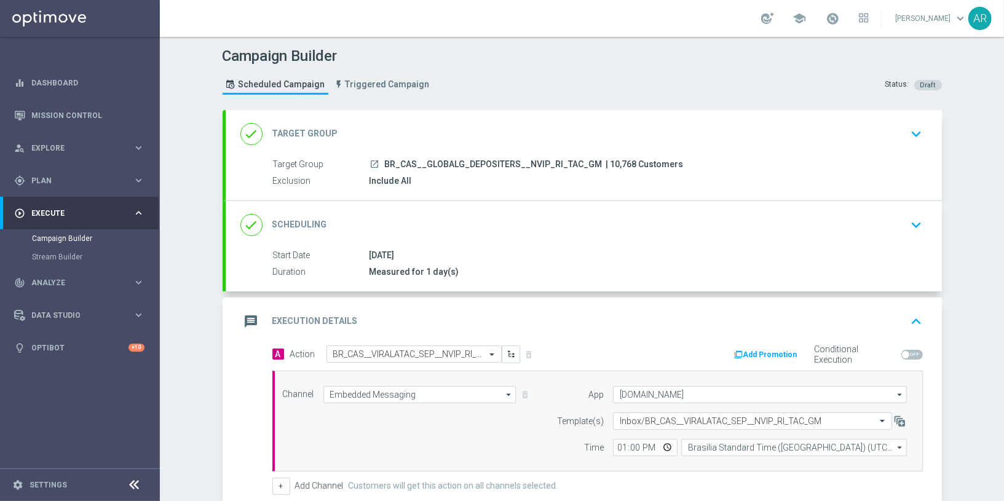
scroll to position [183, 0]
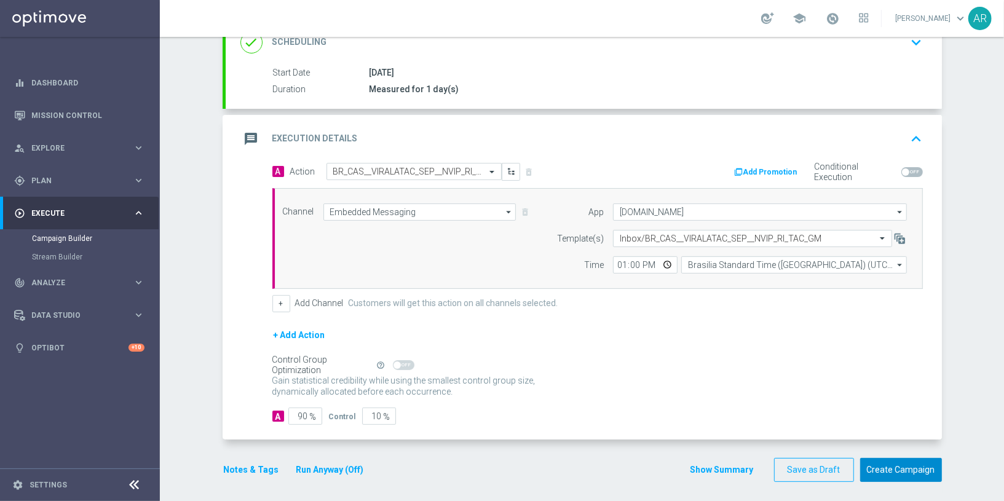
click at [895, 459] on button "Create Campaign" at bounding box center [901, 470] width 82 height 24
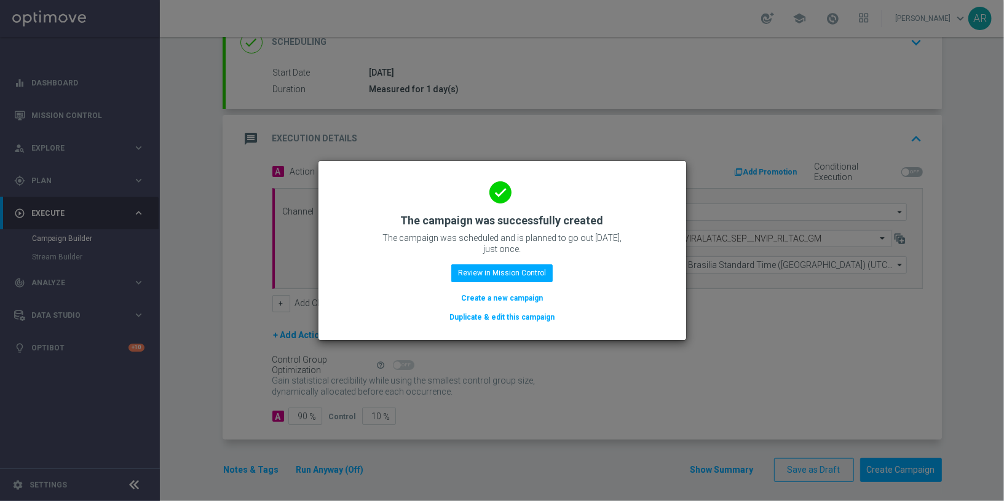
click at [509, 294] on button "Create a new campaign" at bounding box center [502, 299] width 84 height 14
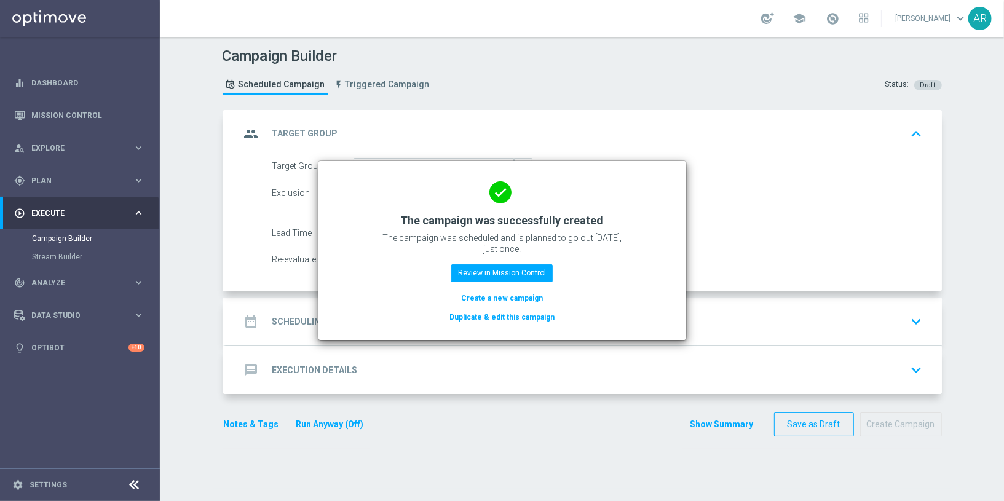
scroll to position [0, 0]
